Goal: Task Accomplishment & Management: Use online tool/utility

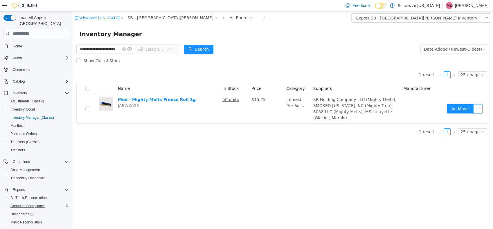
scroll to position [26, 0]
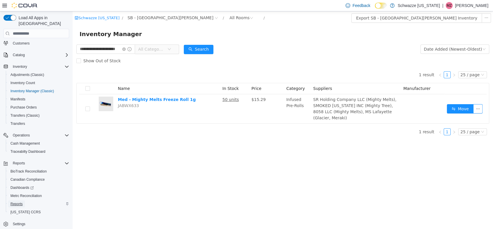
click at [19, 200] on span "Reports" at bounding box center [16, 203] width 12 height 7
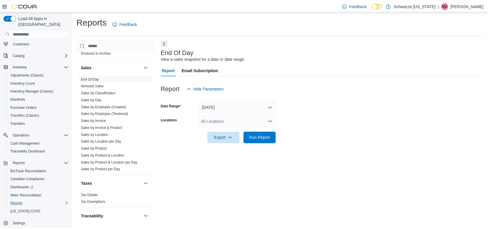
scroll to position [414, 0]
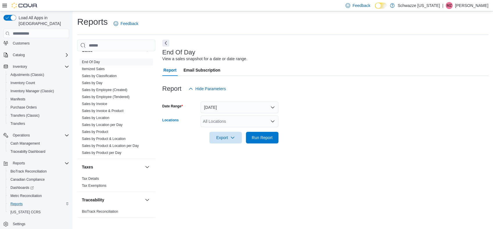
click at [227, 119] on div "All Locations" at bounding box center [240, 121] width 78 height 12
type input "***"
click at [235, 135] on button "SB - [GEOGRAPHIC_DATA][PERSON_NAME]" at bounding box center [240, 131] width 78 height 8
click at [342, 111] on form "Date Range [DATE] Locations SB - [GEOGRAPHIC_DATA][PERSON_NAME] Export Run Repo…" at bounding box center [325, 118] width 326 height 49
click at [267, 132] on div "Export Run Report" at bounding box center [220, 138] width 116 height 12
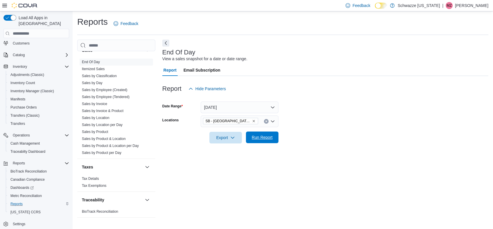
click at [269, 136] on span "Run Report" at bounding box center [262, 137] width 21 height 6
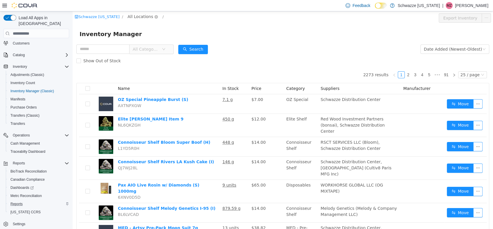
click at [130, 18] on span "All Locations" at bounding box center [141, 16] width 26 height 6
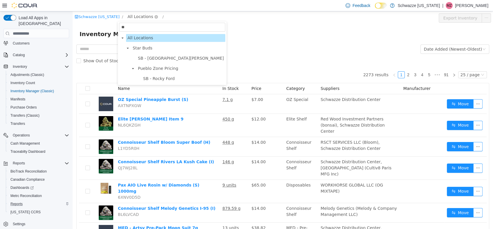
type input "***"
click at [147, 59] on span "SB - [GEOGRAPHIC_DATA][PERSON_NAME]" at bounding box center [181, 58] width 86 height 5
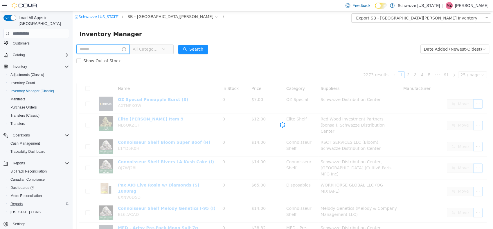
click at [95, 48] on input "text" at bounding box center [102, 48] width 53 height 9
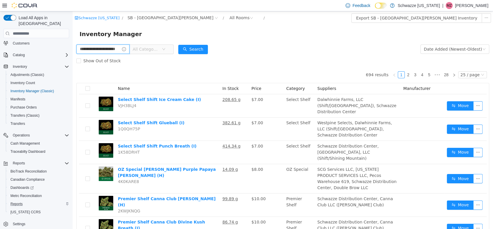
type input "**********"
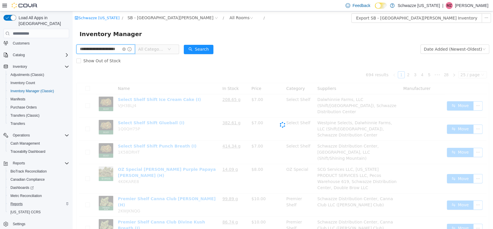
scroll to position [0, 7]
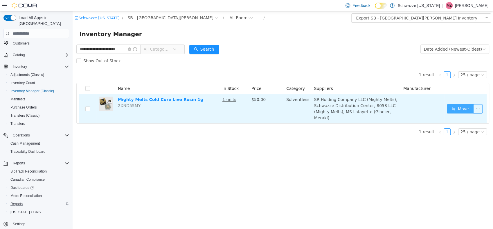
click at [456, 110] on button "Move" at bounding box center [460, 108] width 27 height 9
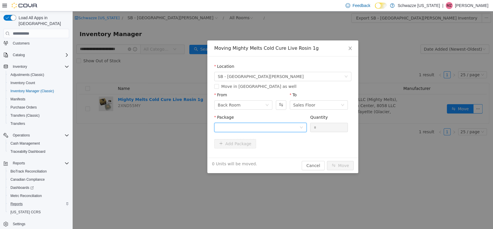
click at [286, 125] on div at bounding box center [259, 127] width 82 height 9
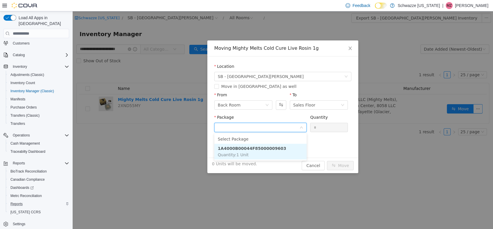
click at [294, 145] on li "1A4000B00044F85000009603 Quantity : 1 Unit" at bounding box center [260, 152] width 92 height 16
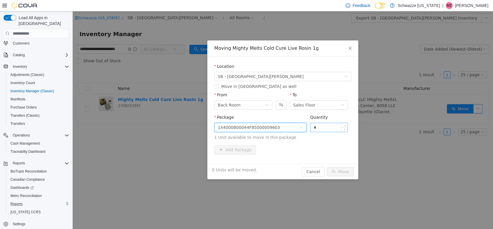
click at [325, 126] on input "*" at bounding box center [329, 127] width 37 height 9
type input "*"
click at [334, 167] on button "Move" at bounding box center [340, 171] width 27 height 9
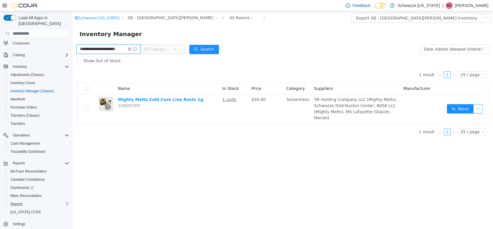
click at [136, 52] on input "**********" at bounding box center [108, 48] width 64 height 9
click at [129, 49] on icon "icon: close-circle" at bounding box center [129, 48] width 3 height 3
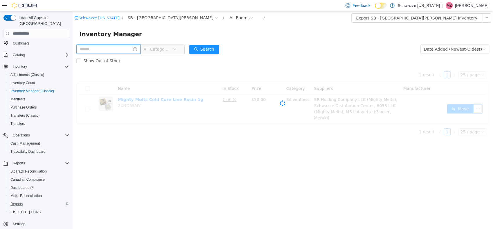
click at [109, 49] on input "text" at bounding box center [108, 48] width 64 height 9
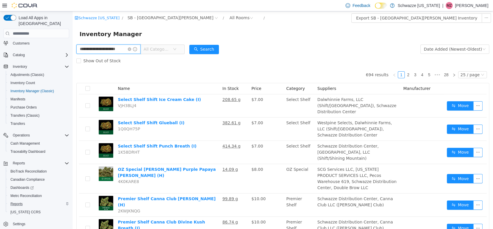
type input "**********"
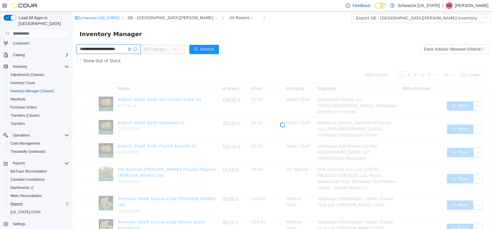
scroll to position [0, 7]
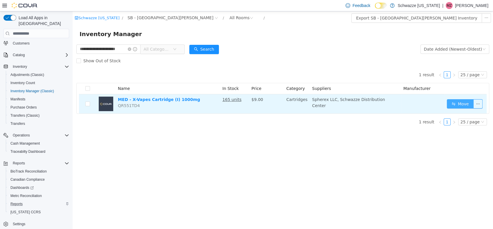
click at [458, 105] on button "Move" at bounding box center [460, 103] width 27 height 9
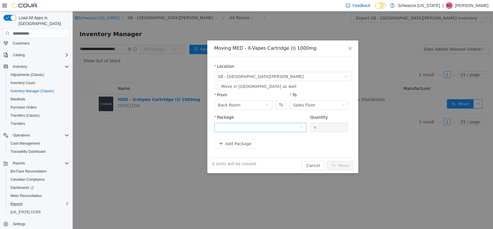
click at [279, 126] on div at bounding box center [259, 127] width 82 height 9
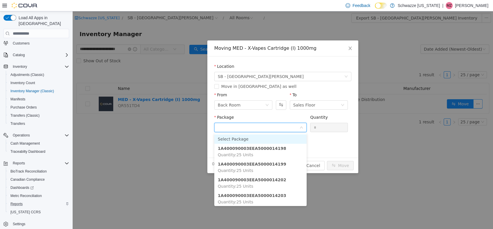
click at [278, 153] on li "1A400090003EEA5000014198 Quantity : 25 Units" at bounding box center [260, 152] width 92 height 16
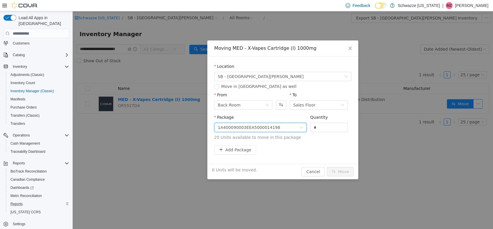
click at [314, 174] on button "Cancel" at bounding box center [313, 171] width 23 height 9
